Goal: Find specific page/section: Find specific page/section

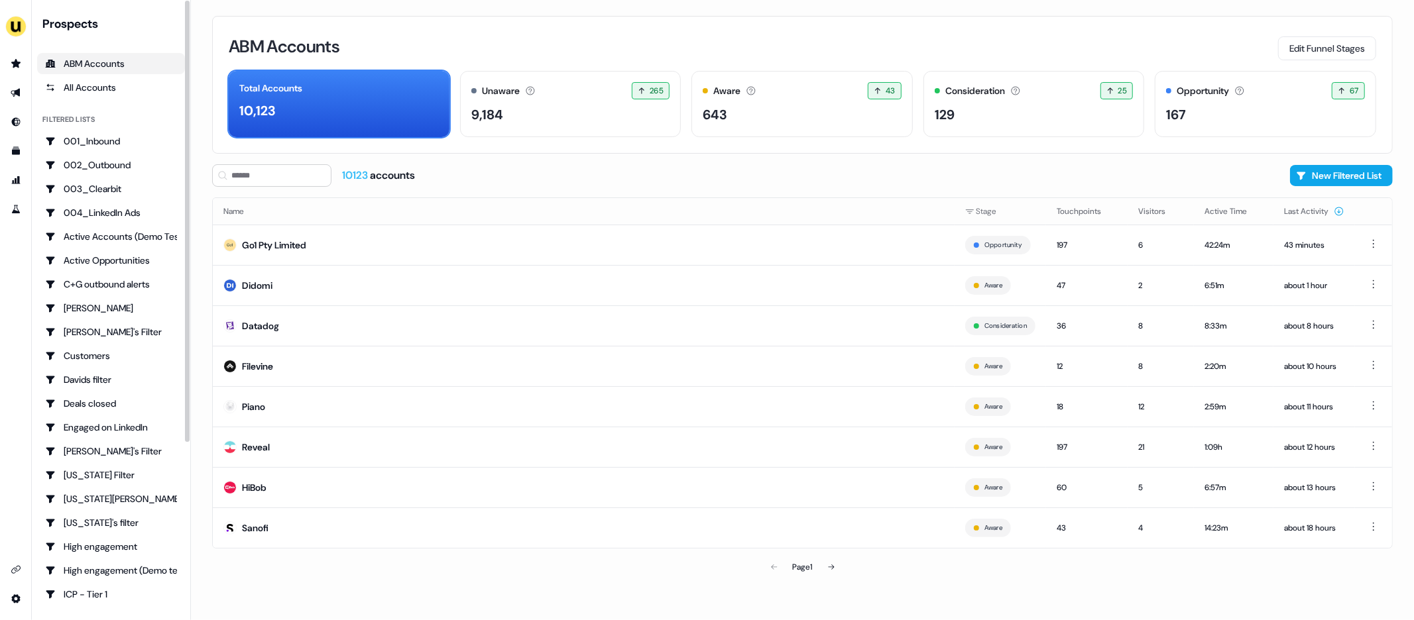
click at [188, 255] on div "Main" at bounding box center [187, 221] width 5 height 441
click at [18, 91] on icon "Go to outbound experience" at bounding box center [15, 93] width 9 height 9
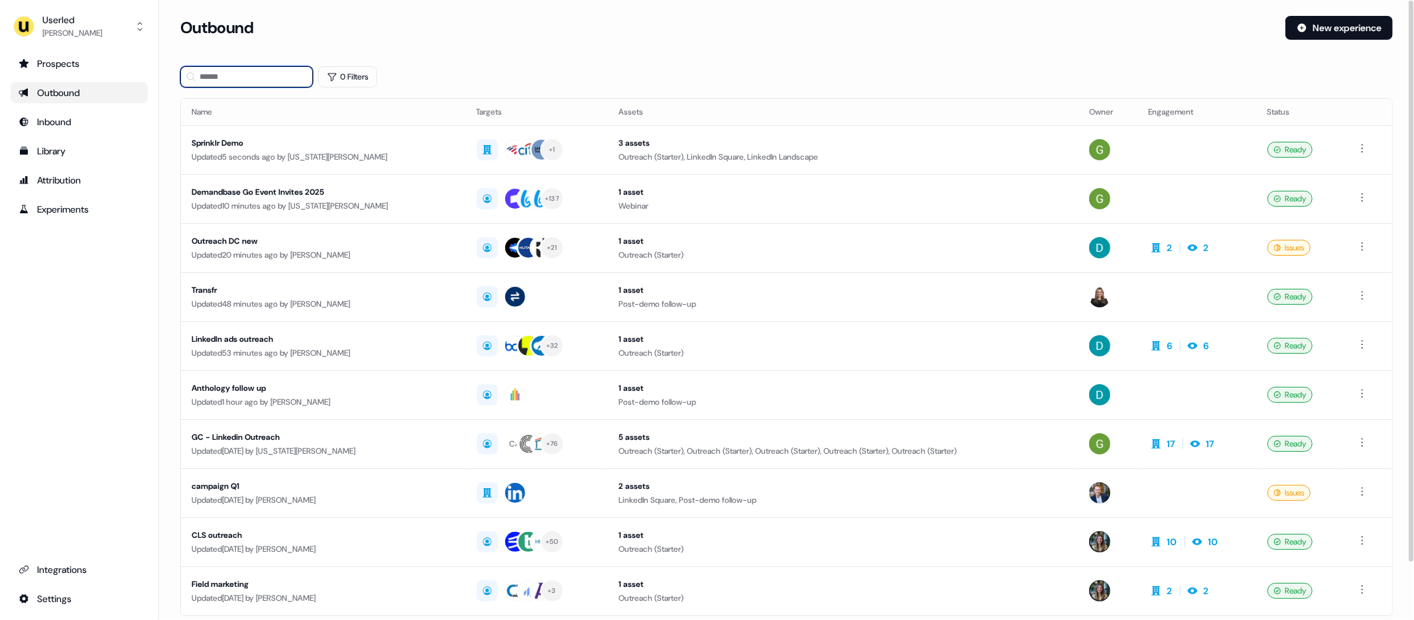
click at [253, 76] on input at bounding box center [246, 76] width 133 height 21
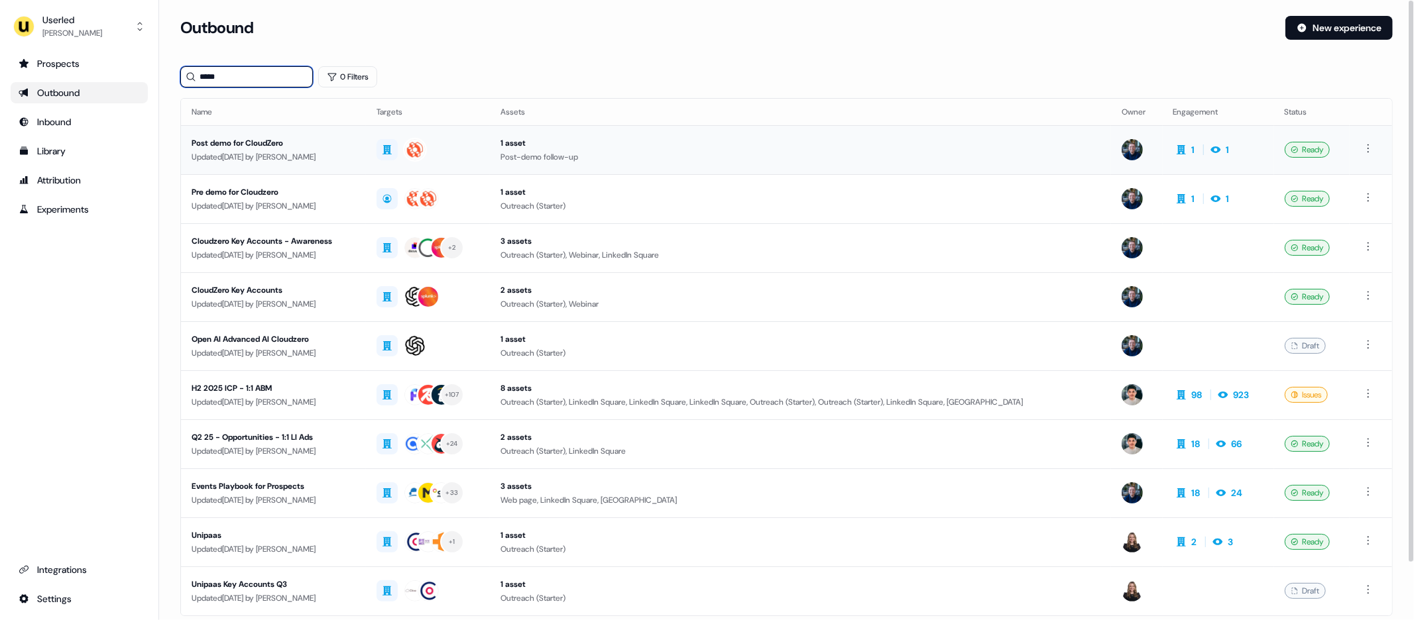
type input "*****"
click at [355, 148] on div "Post demo for CloudZero" at bounding box center [274, 143] width 164 height 13
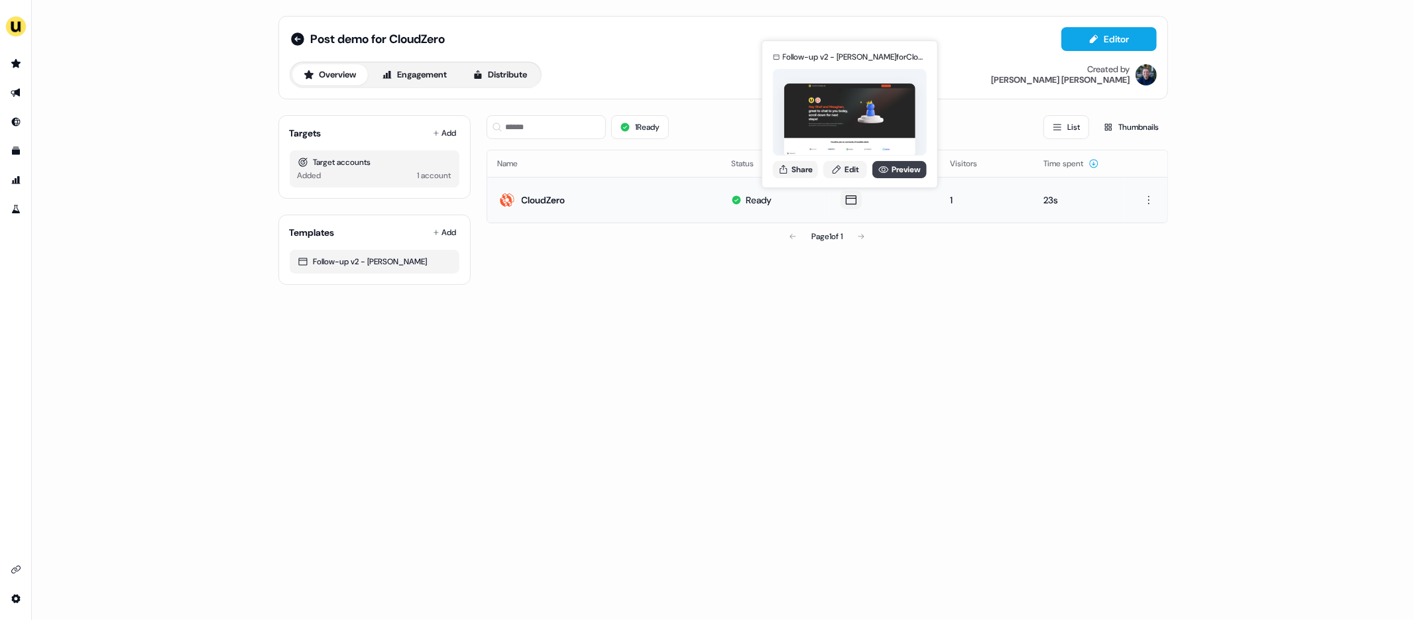
click at [886, 170] on icon at bounding box center [883, 169] width 10 height 7
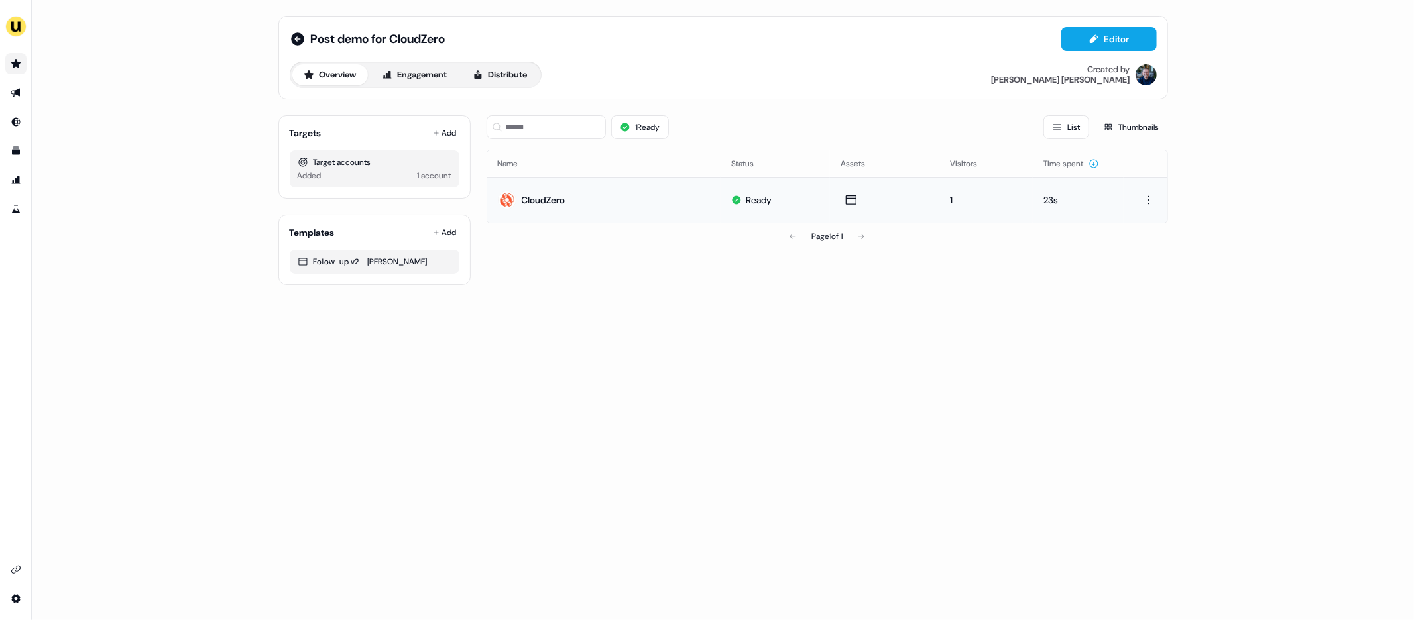
click at [15, 67] on icon "Go to prospects" at bounding box center [16, 63] width 11 height 11
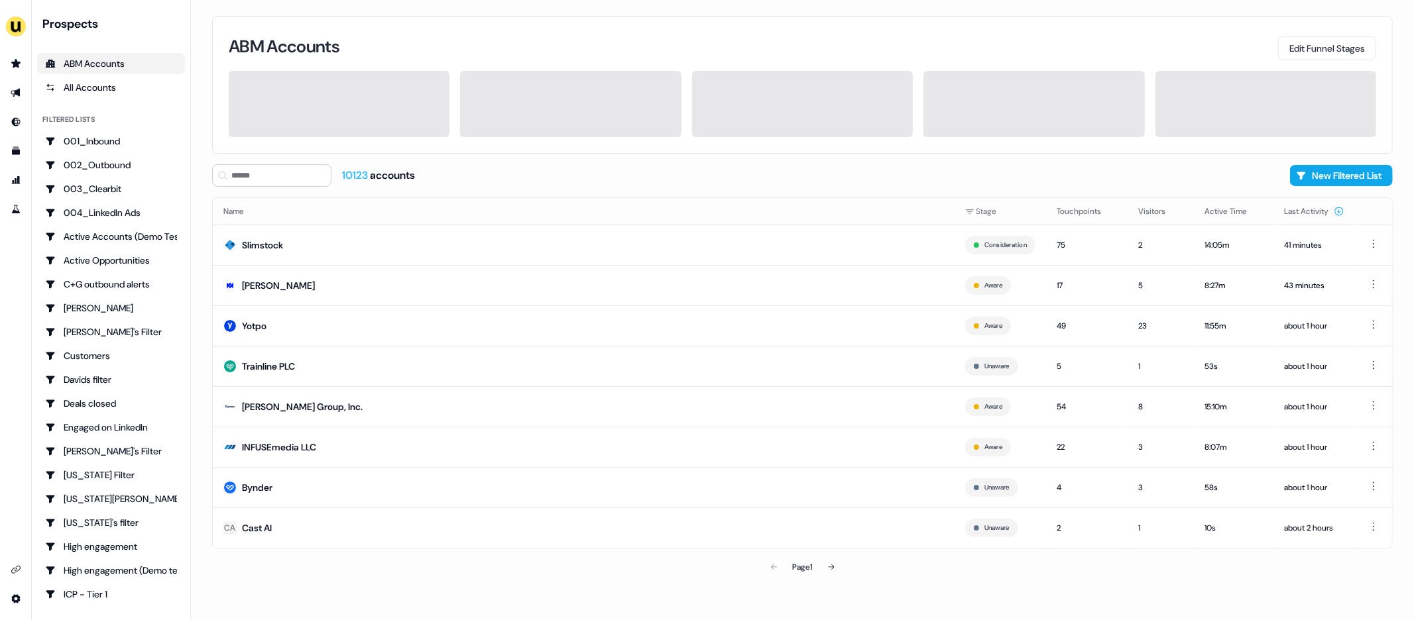
click at [204, 318] on div "ABM Accounts Edit Funnel Stages 10123 accounts New Filtered List Name Stage Tou…" at bounding box center [802, 310] width 1223 height 620
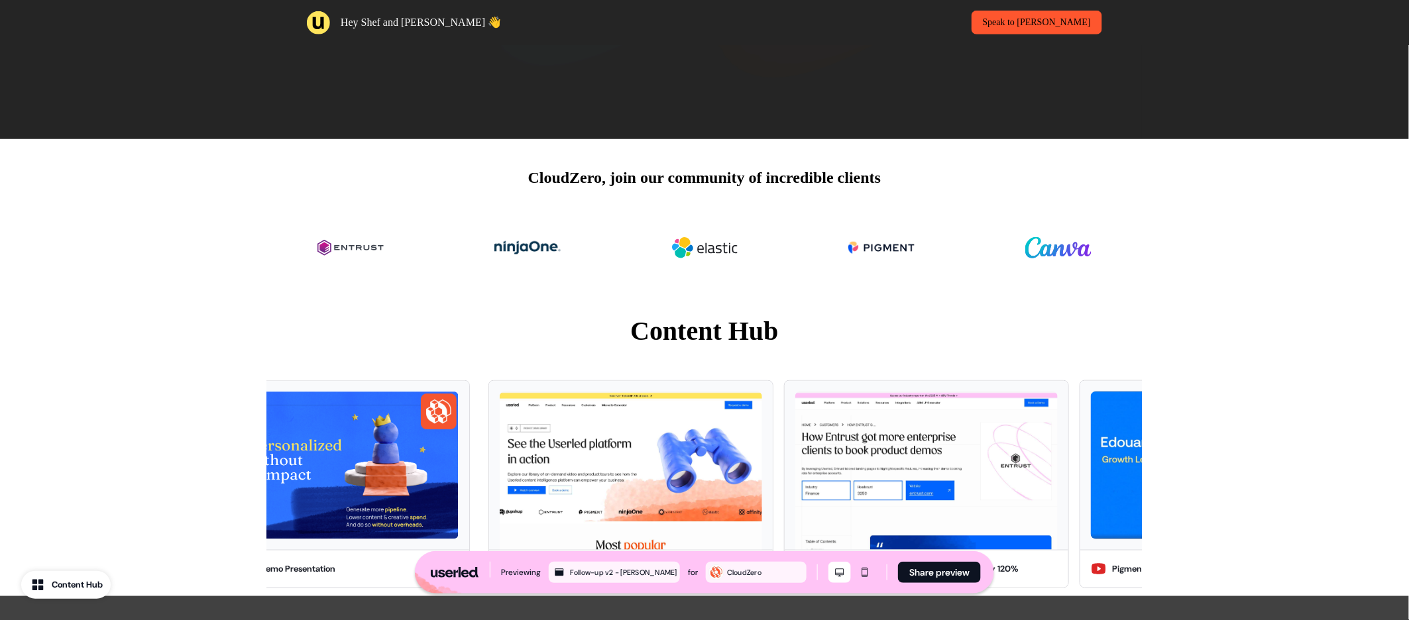
scroll to position [479, 0]
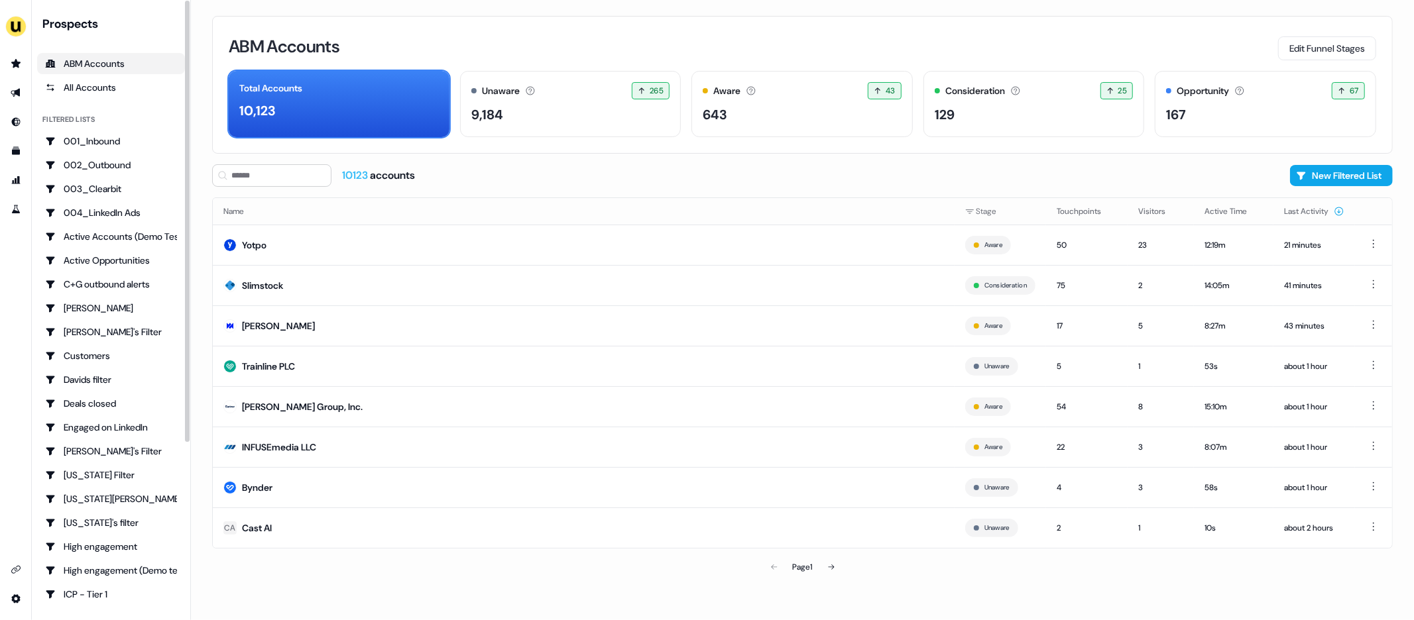
click at [196, 255] on div "ABM Accounts Edit Funnel Stages Total Accounts 10,123 Unaware The default stage…" at bounding box center [802, 310] width 1223 height 620
